Goal: Task Accomplishment & Management: Manage account settings

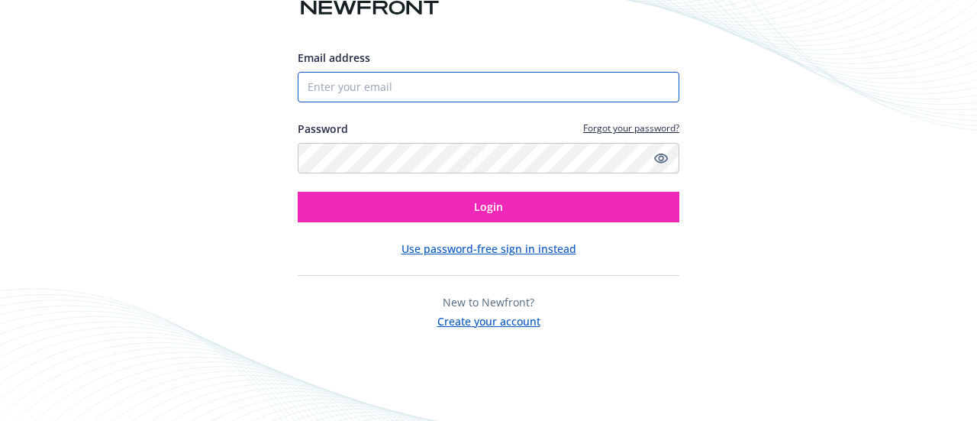
type input "[PERSON_NAME][EMAIL_ADDRESS][PERSON_NAME][DOMAIN_NAME]"
click at [661, 228] on div "Email address [PERSON_NAME][EMAIL_ADDRESS][PERSON_NAME][DOMAIN_NAME] Password F…" at bounding box center [489, 189] width 382 height 279
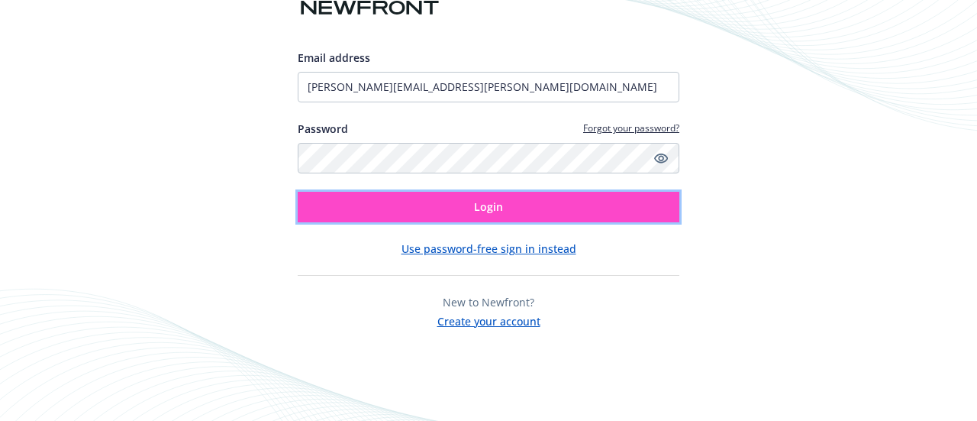
click at [643, 205] on button "Login" at bounding box center [489, 207] width 382 height 31
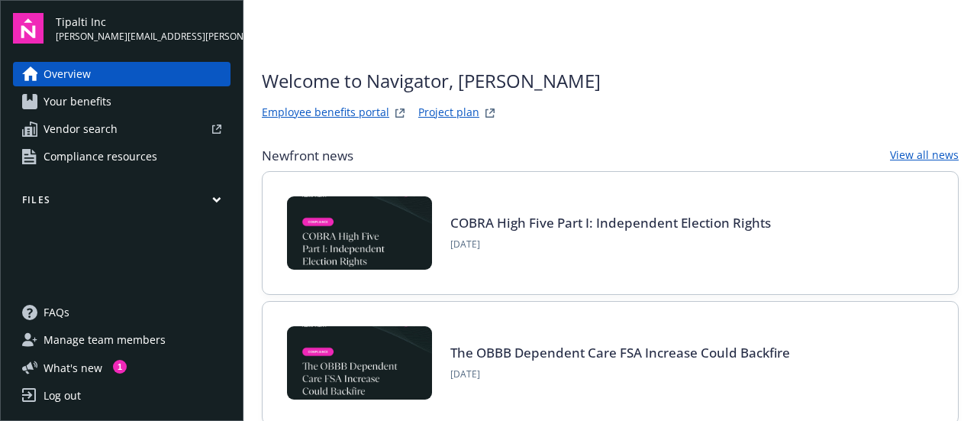
click at [156, 199] on button "Files" at bounding box center [122, 202] width 218 height 19
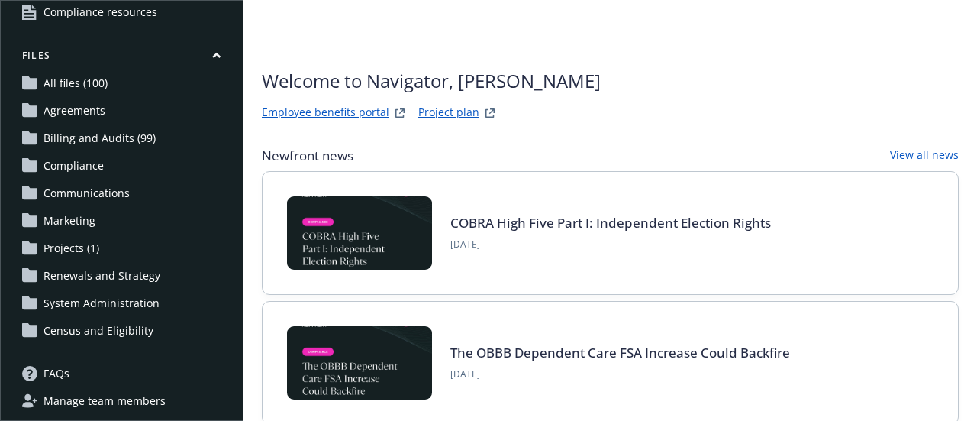
scroll to position [144, 0]
click at [133, 341] on span "Census and Eligibility" at bounding box center [99, 331] width 110 height 24
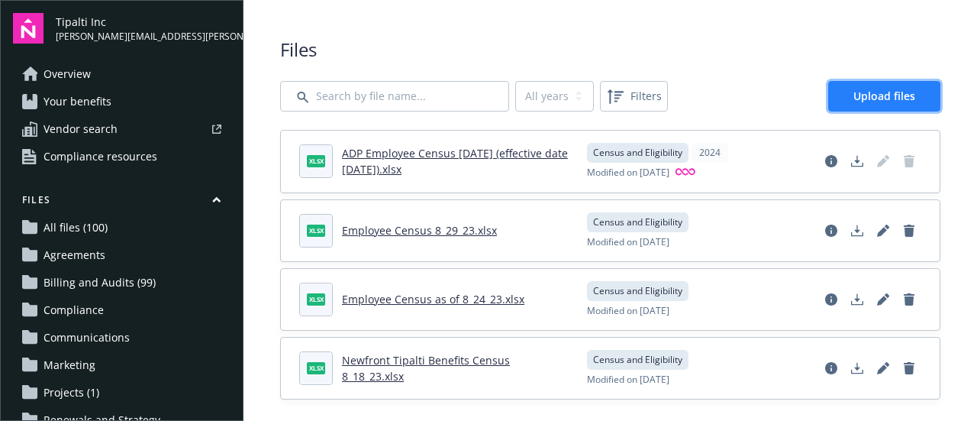
click at [829, 95] on link "Upload files" at bounding box center [885, 96] width 112 height 31
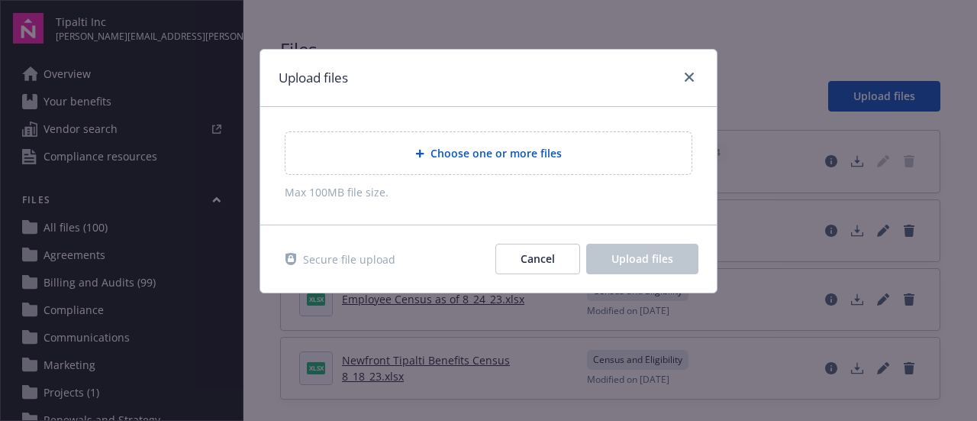
click at [522, 161] on div "Choose one or more files" at bounding box center [489, 153] width 406 height 42
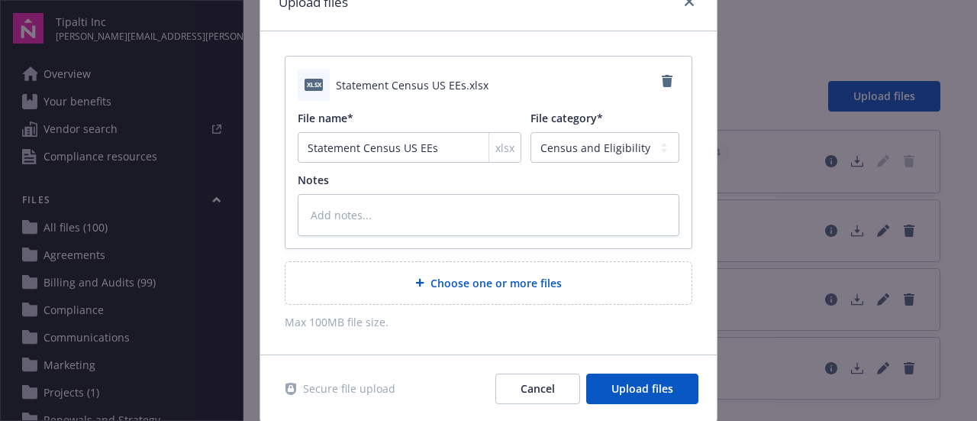
scroll to position [75, 0]
click at [664, 393] on span "Upload files" at bounding box center [643, 389] width 62 height 15
type textarea "x"
